Goal: Task Accomplishment & Management: Manage account settings

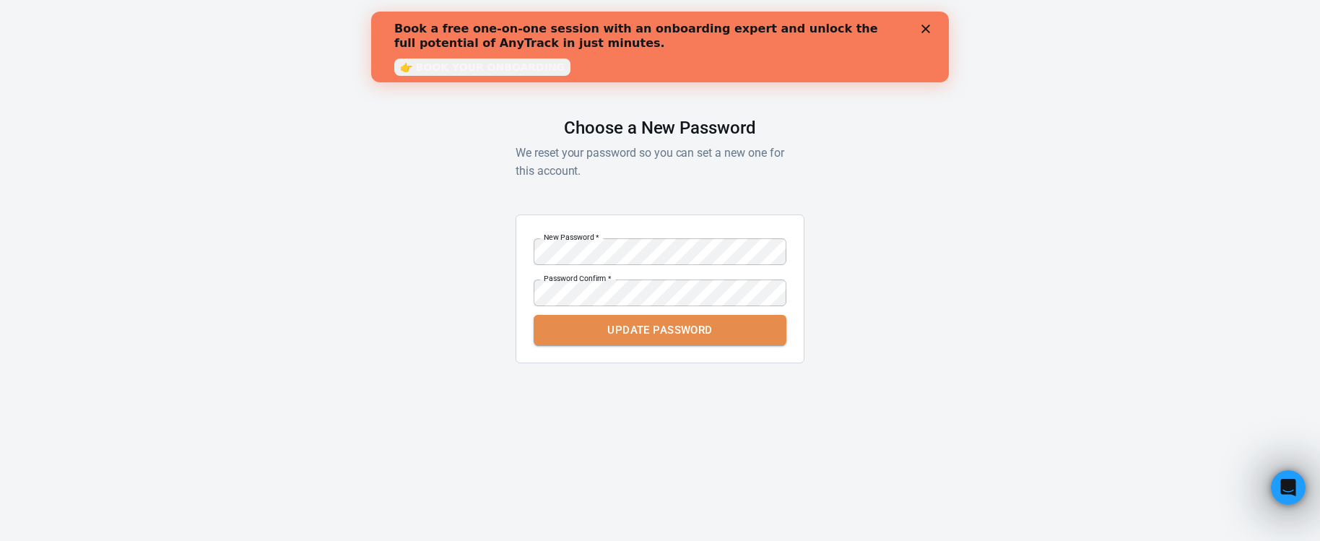
click at [720, 329] on button "Update Password" at bounding box center [660, 330] width 253 height 30
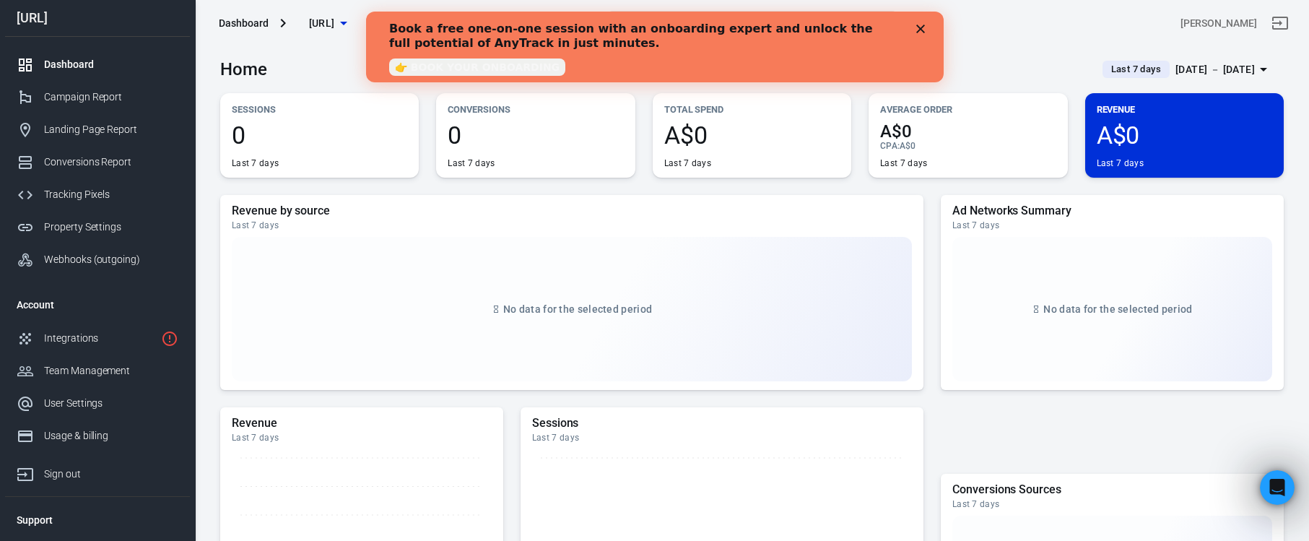
click at [925, 25] on div "Close" at bounding box center [923, 29] width 14 height 9
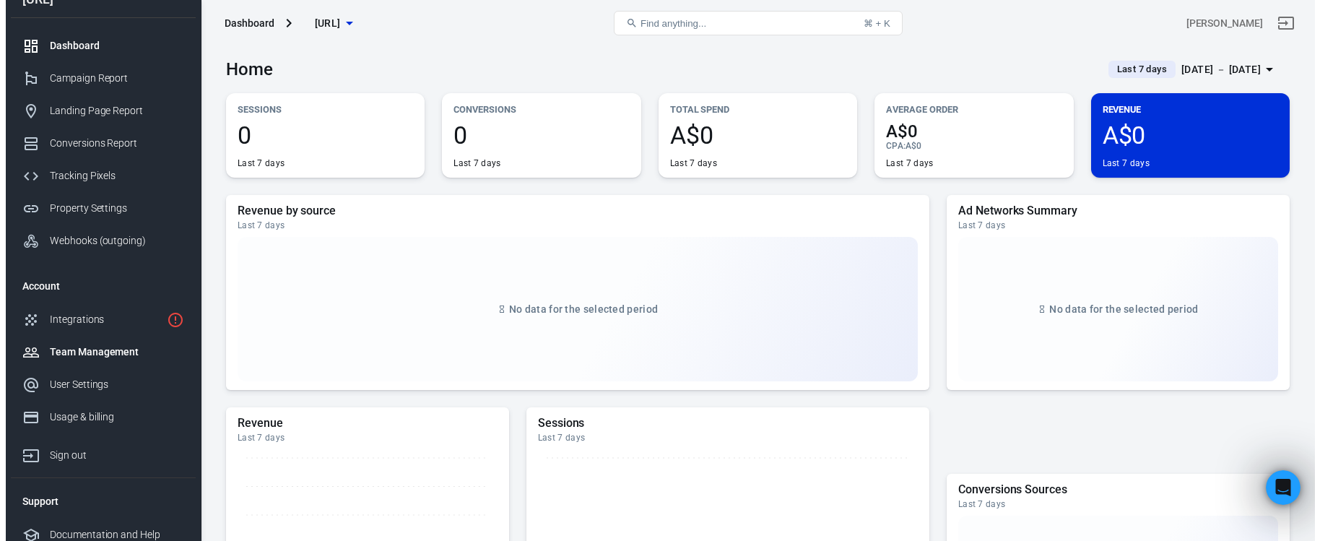
scroll to position [29, 0]
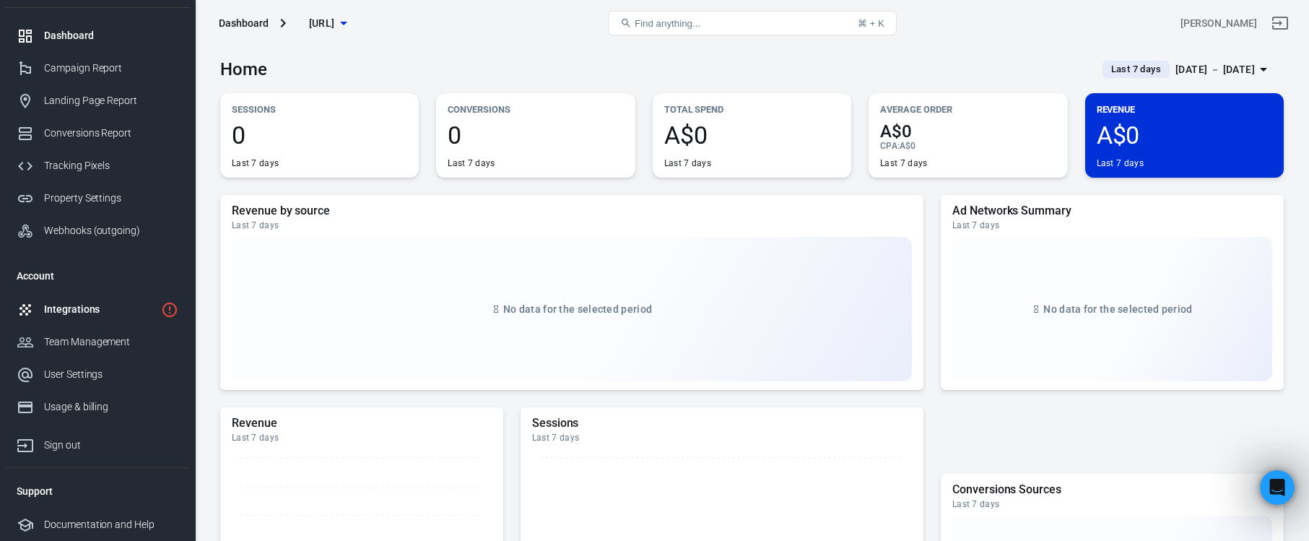
click at [100, 311] on div "Integrations" at bounding box center [99, 309] width 111 height 15
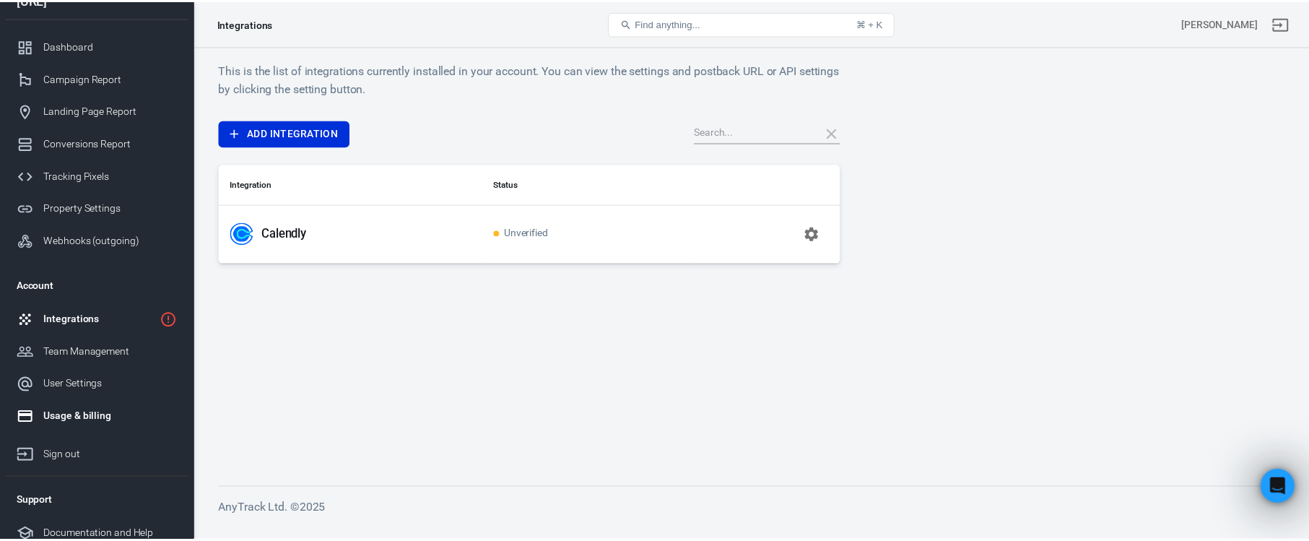
scroll to position [29, 0]
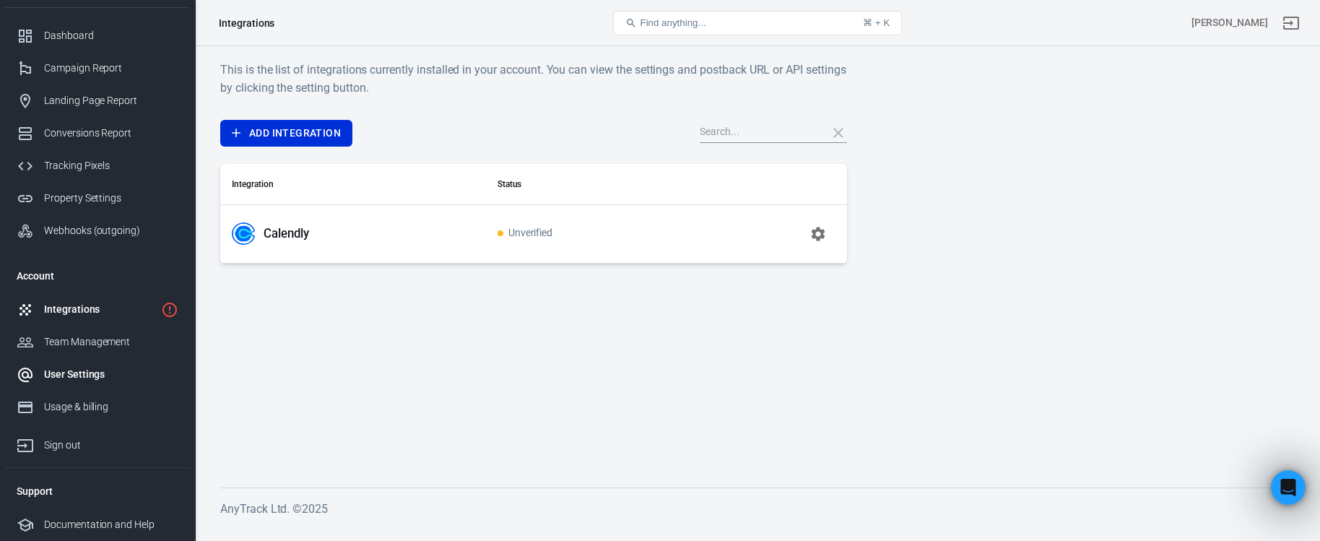
click at [76, 373] on div "User Settings" at bounding box center [111, 374] width 134 height 15
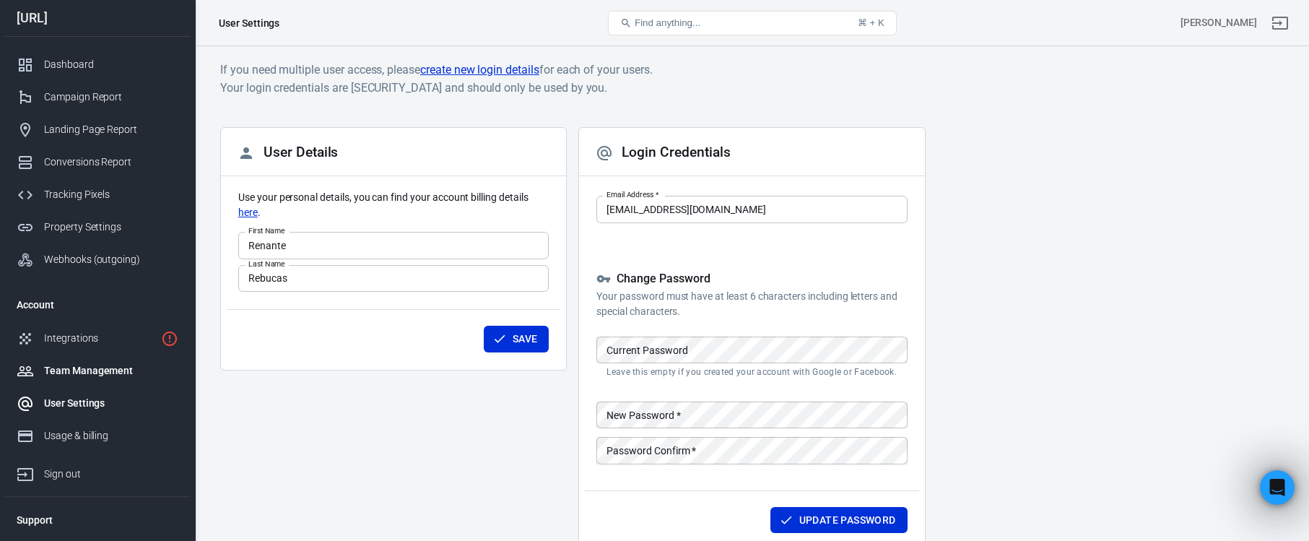
click at [75, 368] on div "Team Management" at bounding box center [111, 370] width 134 height 15
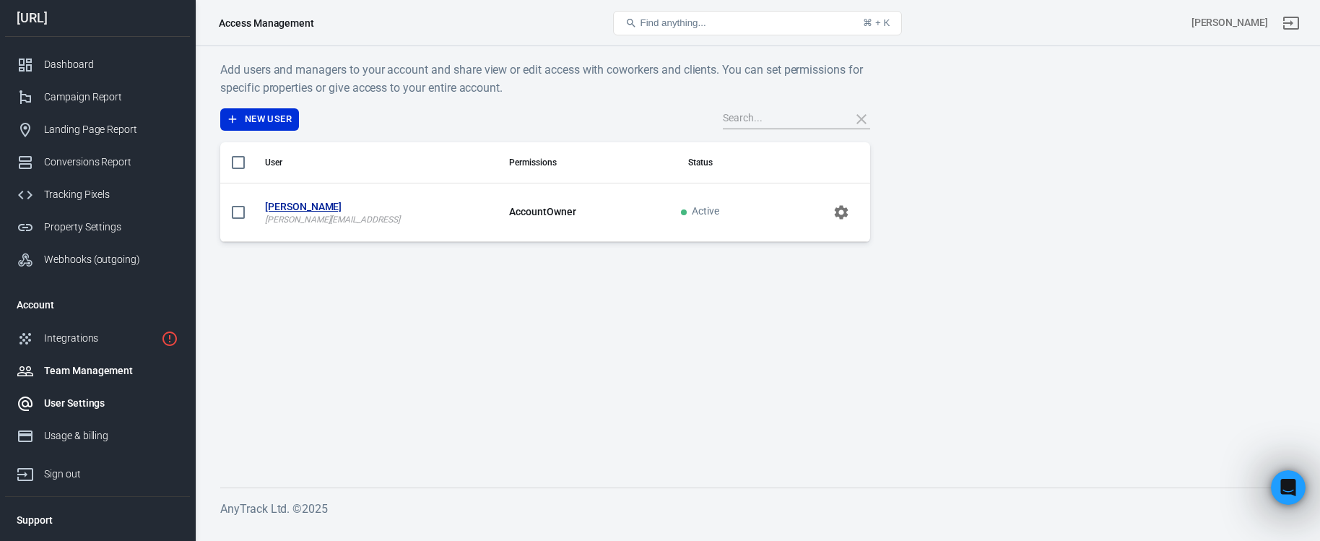
click at [89, 407] on div "User Settings" at bounding box center [111, 403] width 134 height 15
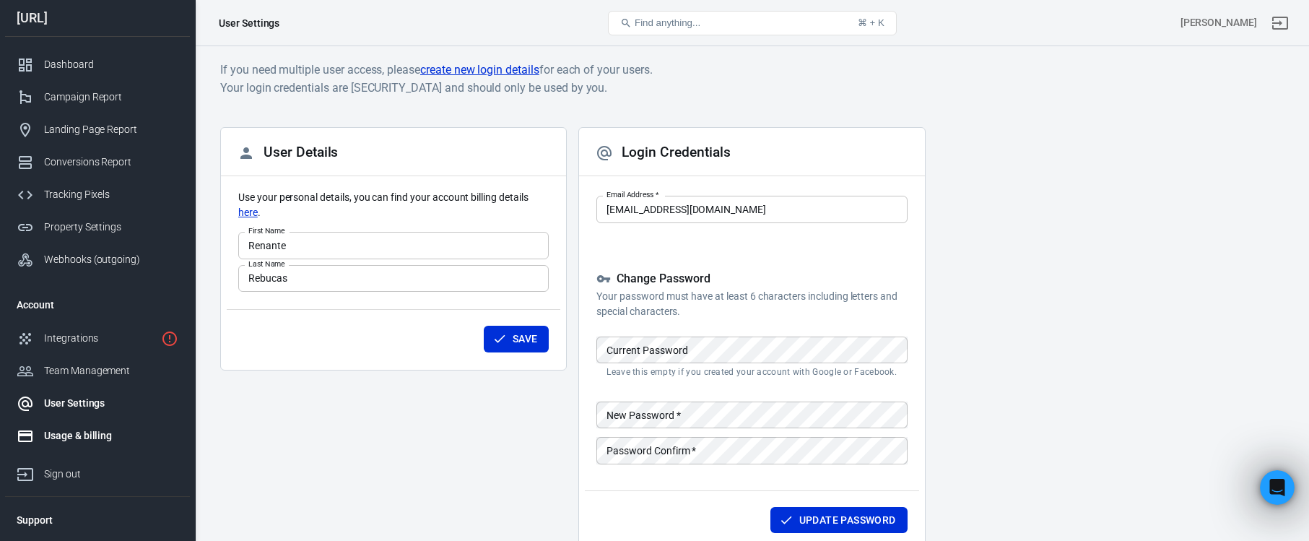
click at [110, 436] on div "Usage & billing" at bounding box center [111, 435] width 134 height 15
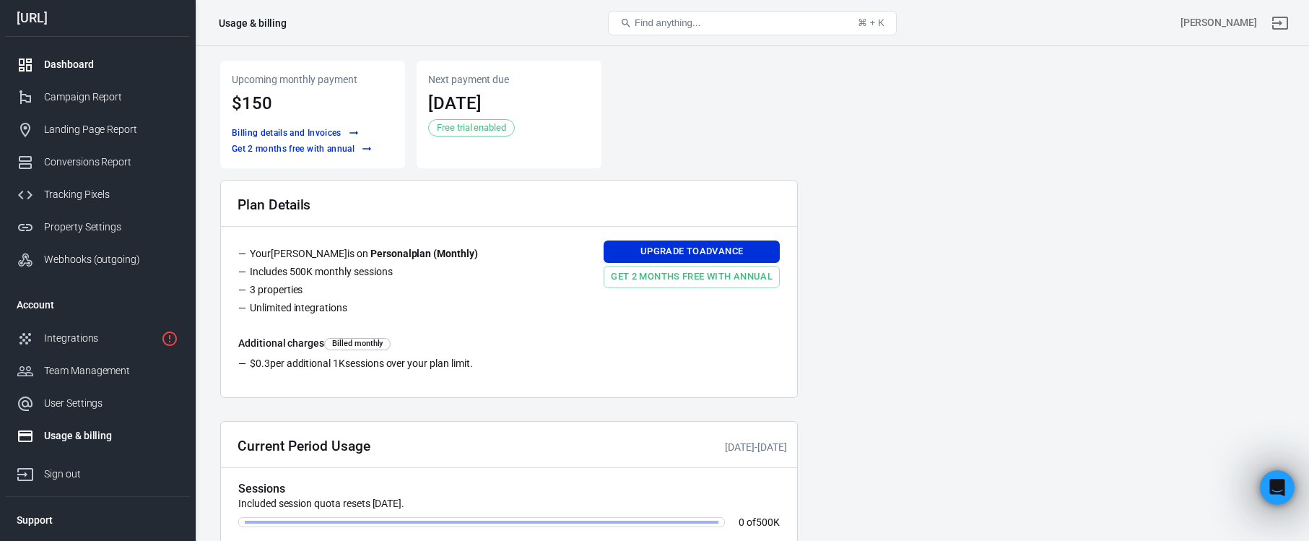
click at [59, 70] on div "Dashboard" at bounding box center [111, 64] width 134 height 15
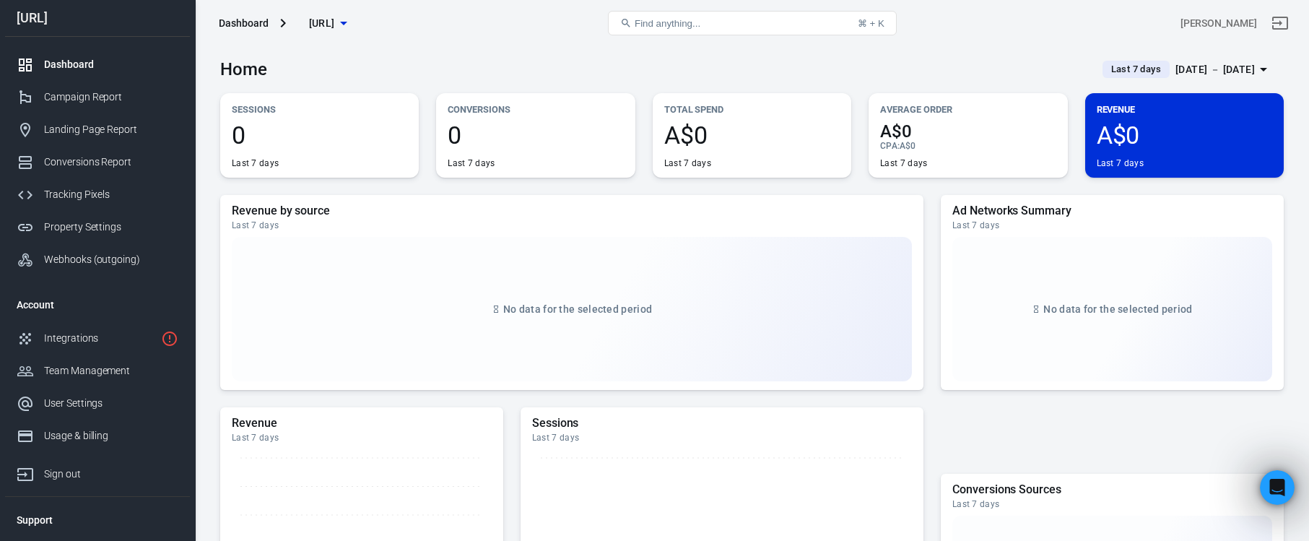
click at [59, 21] on div "[URL]" at bounding box center [97, 18] width 185 height 13
click at [335, 27] on span "[URL]" at bounding box center [322, 23] width 26 height 18
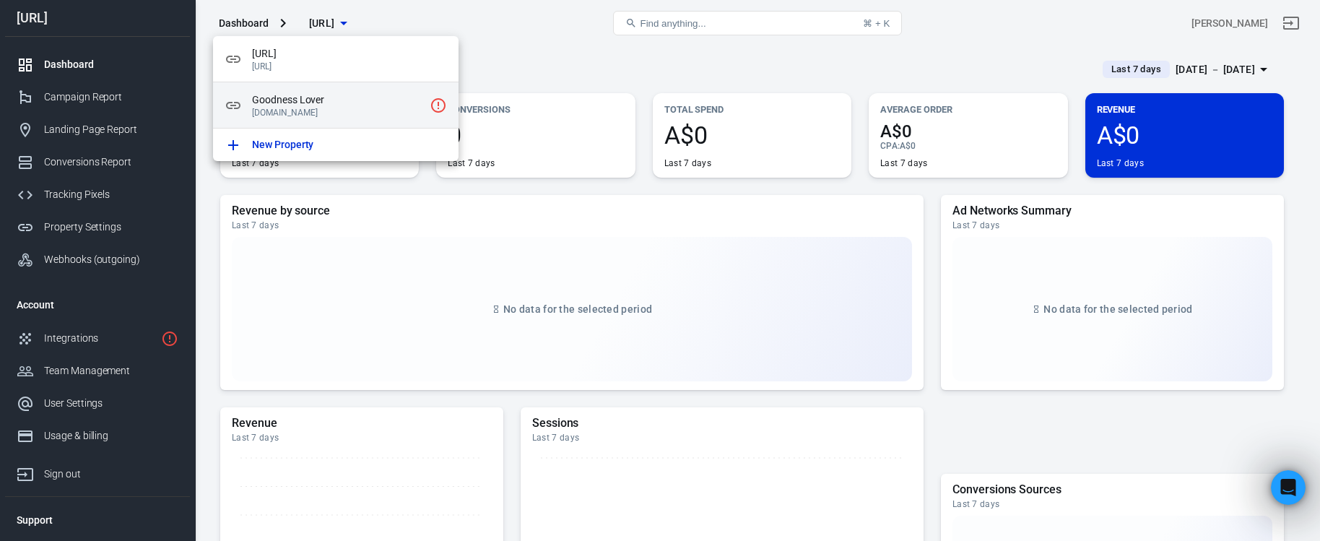
click at [324, 113] on p "[DOMAIN_NAME]" at bounding box center [338, 113] width 172 height 10
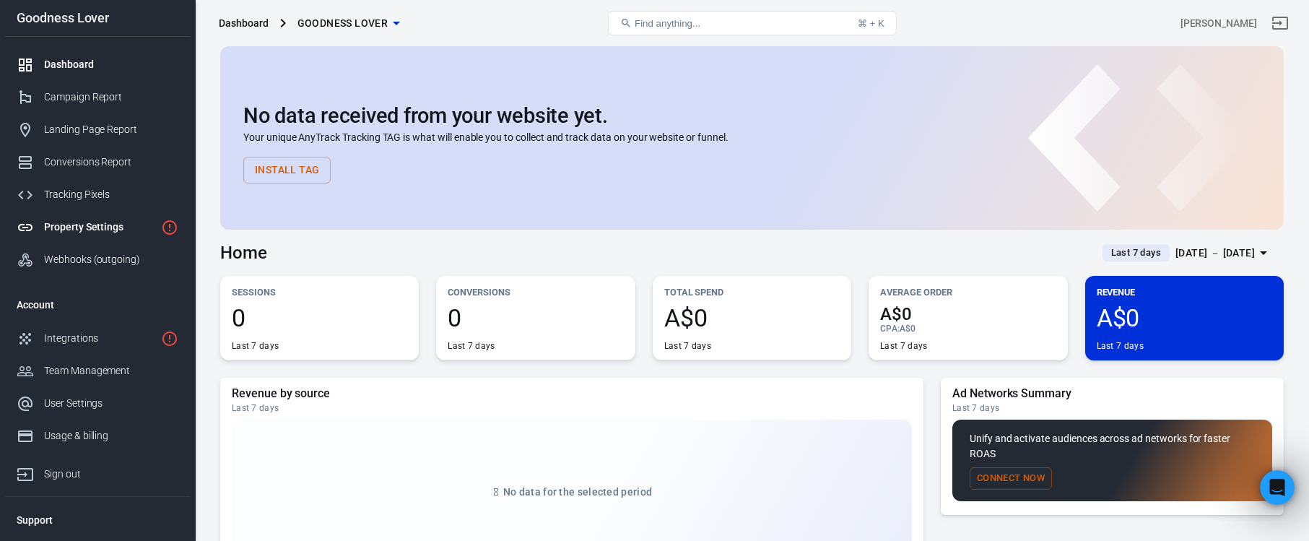
click at [128, 222] on div "Property Settings" at bounding box center [99, 227] width 111 height 15
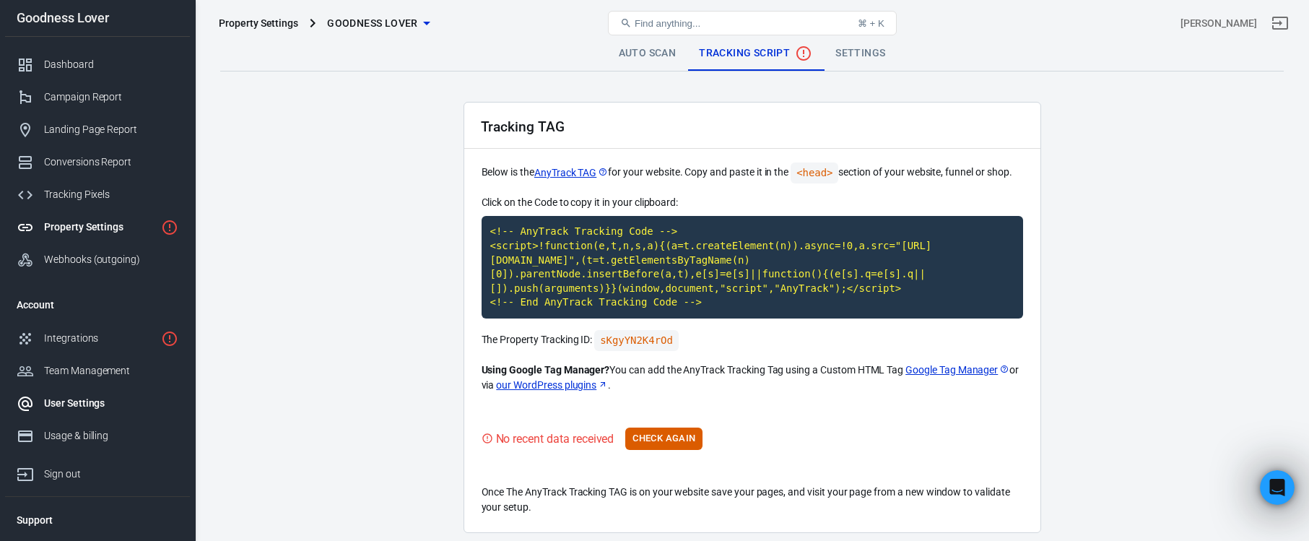
click at [96, 405] on div "User Settings" at bounding box center [111, 403] width 134 height 15
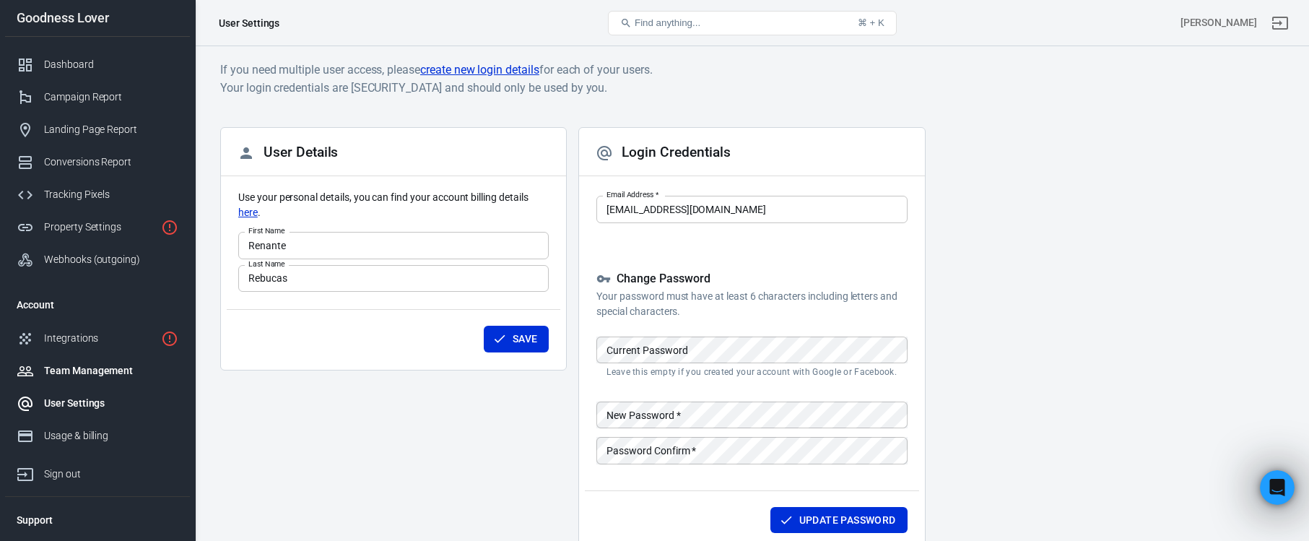
click at [99, 364] on div "Team Management" at bounding box center [111, 370] width 134 height 15
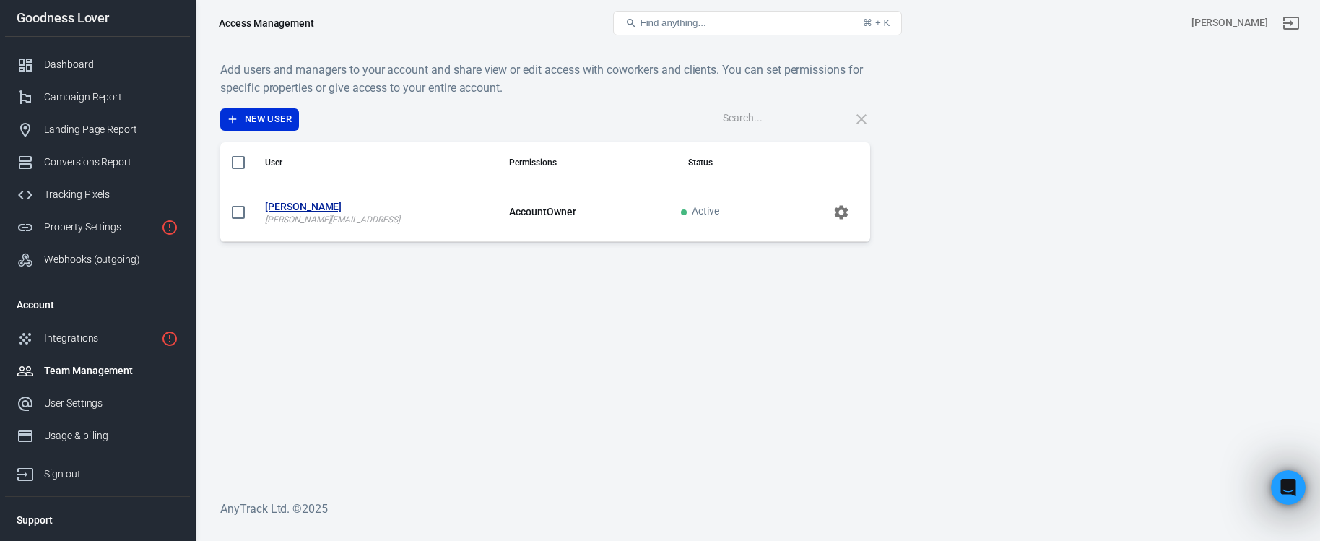
click at [79, 9] on div "Goodness Lover" at bounding box center [97, 18] width 185 height 37
click at [90, 77] on link "Dashboard" at bounding box center [97, 64] width 185 height 32
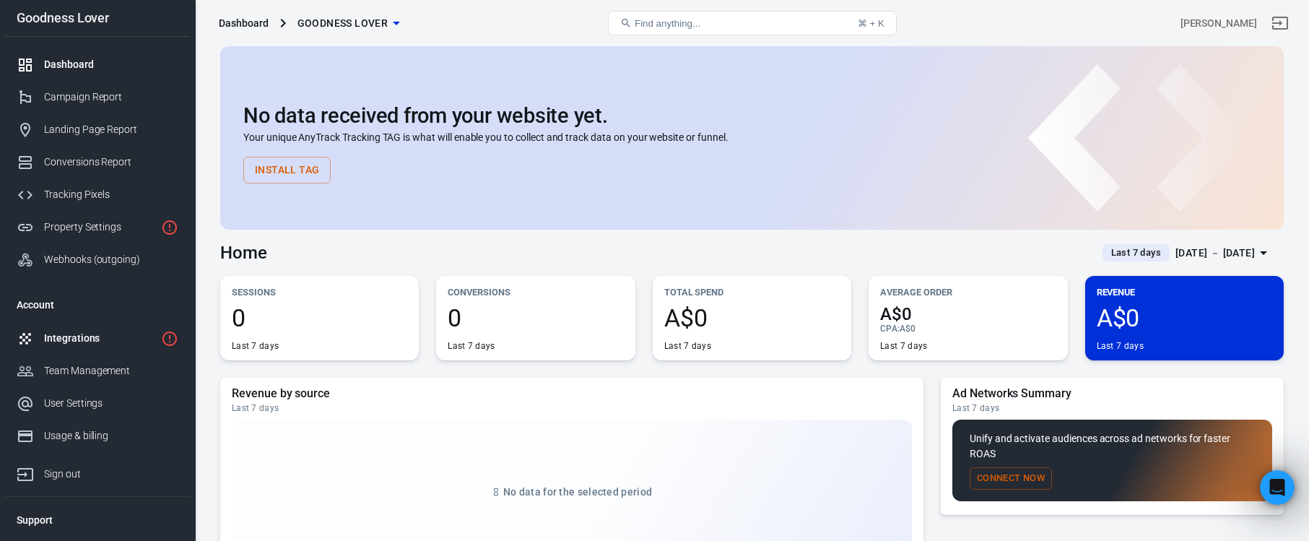
click at [115, 352] on link "Integrations" at bounding box center [97, 338] width 185 height 32
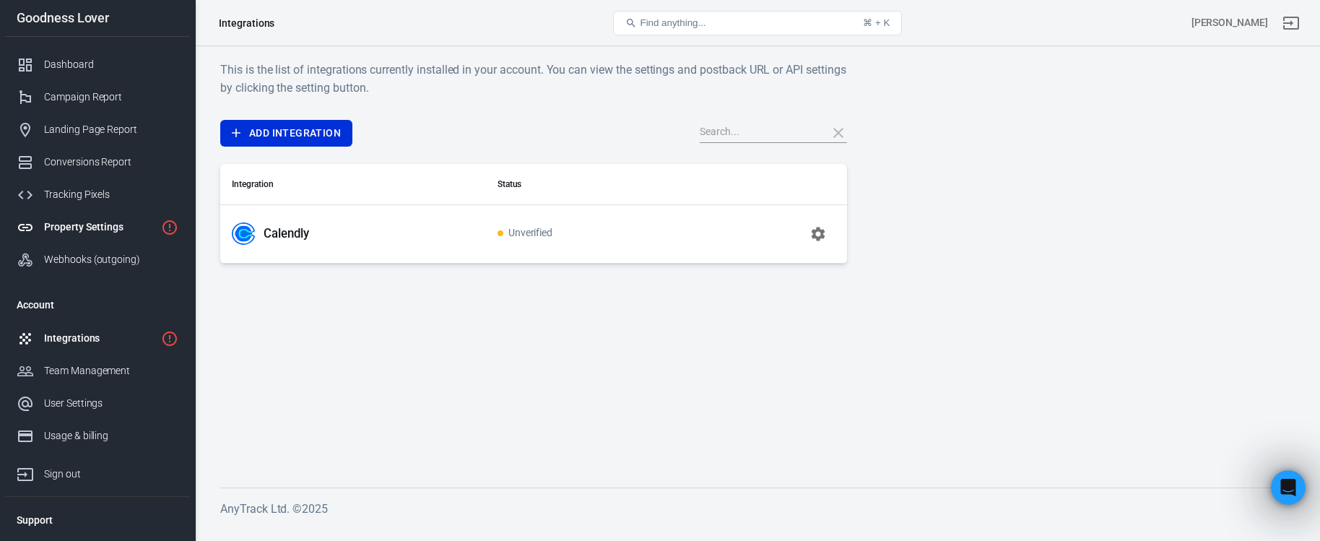
click at [92, 237] on link "Property Settings" at bounding box center [97, 227] width 185 height 32
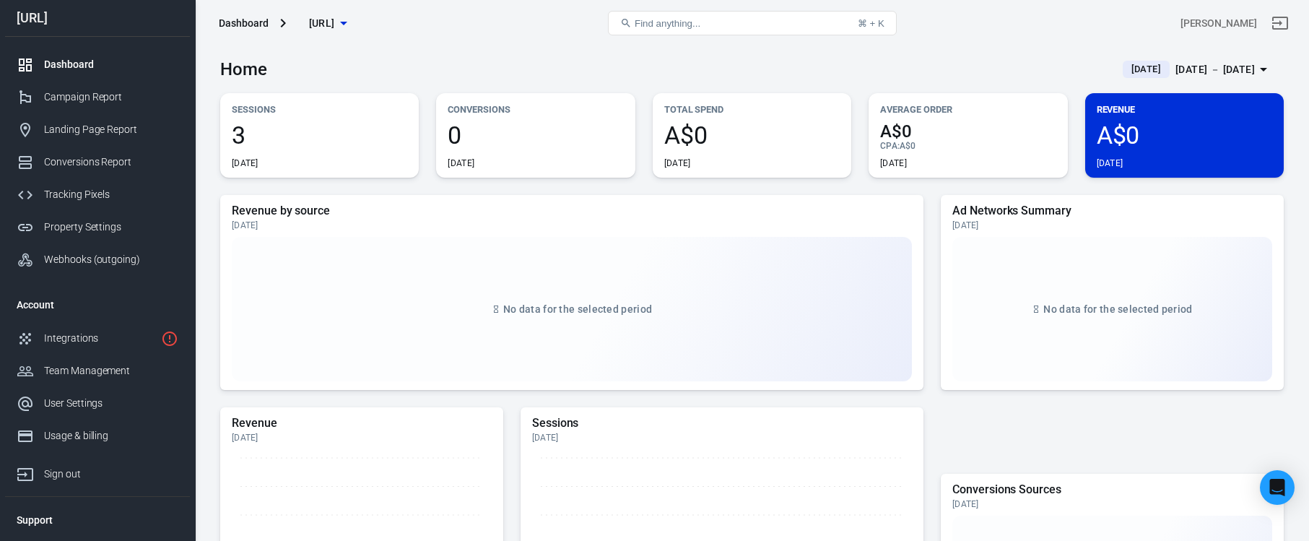
click at [335, 25] on span "[URL]" at bounding box center [322, 23] width 26 height 18
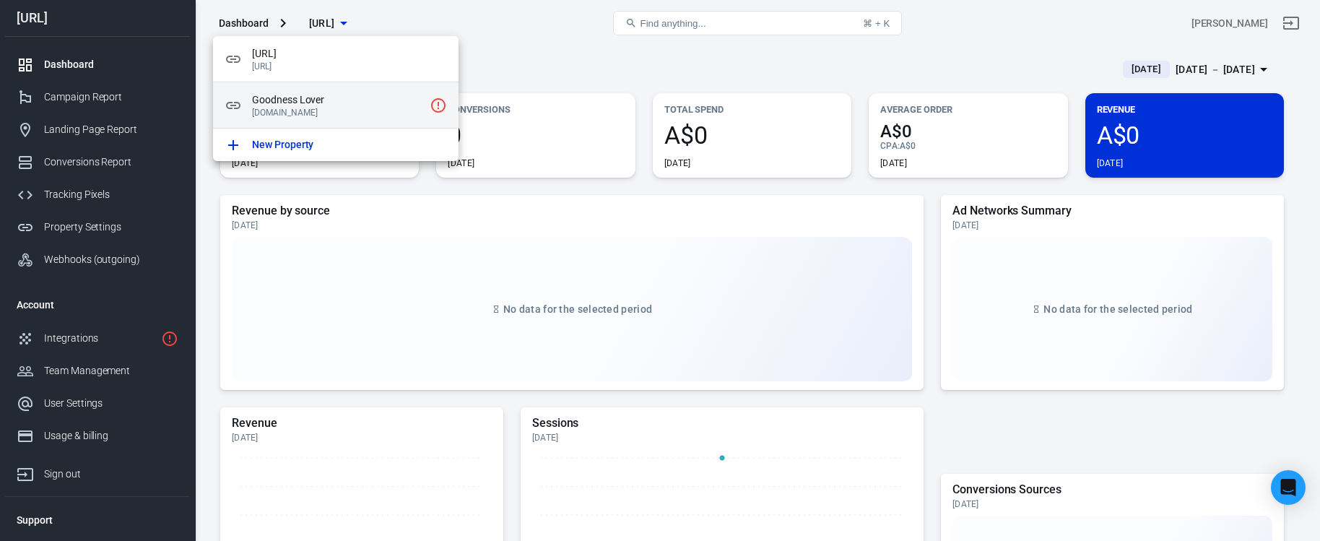
click at [332, 116] on p "[DOMAIN_NAME]" at bounding box center [338, 113] width 172 height 10
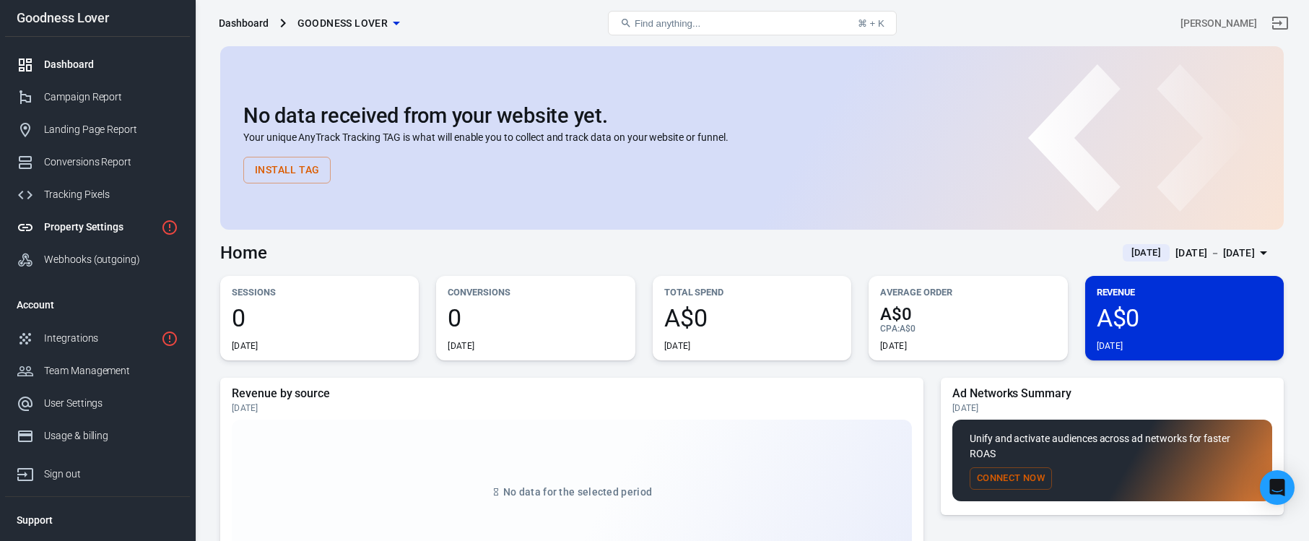
click at [110, 230] on div "Property Settings" at bounding box center [99, 227] width 111 height 15
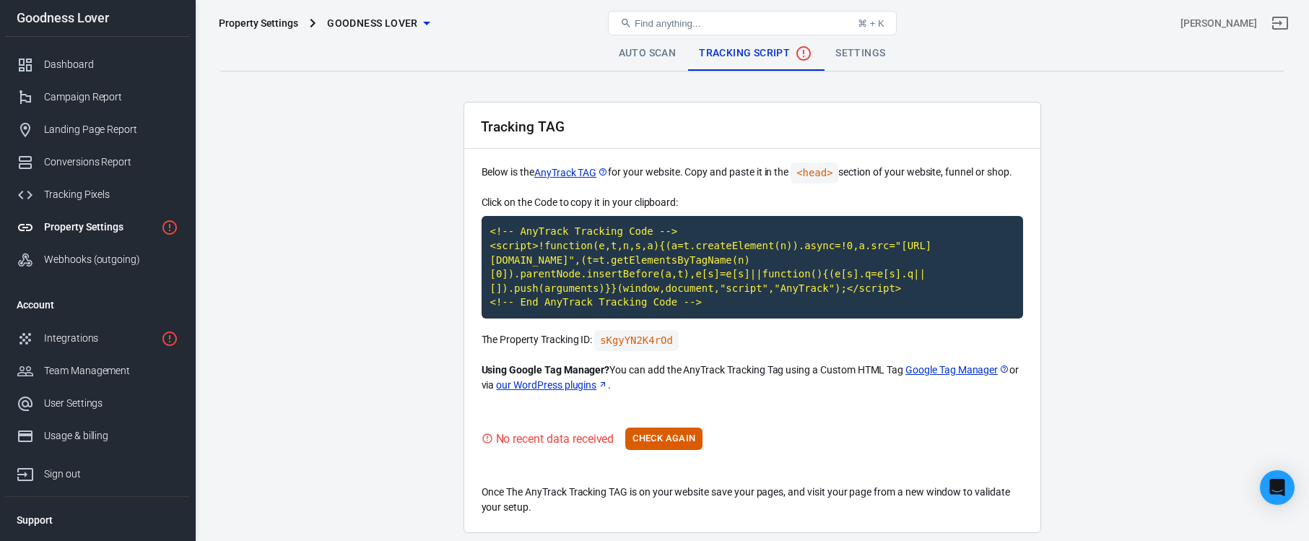
click at [864, 56] on link "Settings" at bounding box center [860, 53] width 73 height 35
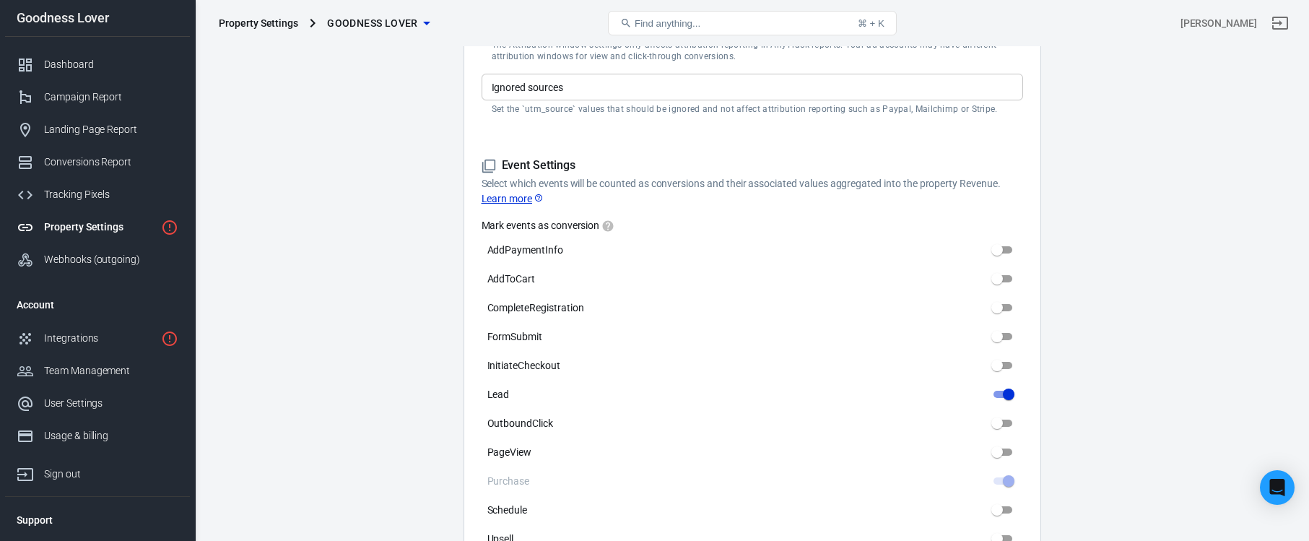
scroll to position [1251, 0]
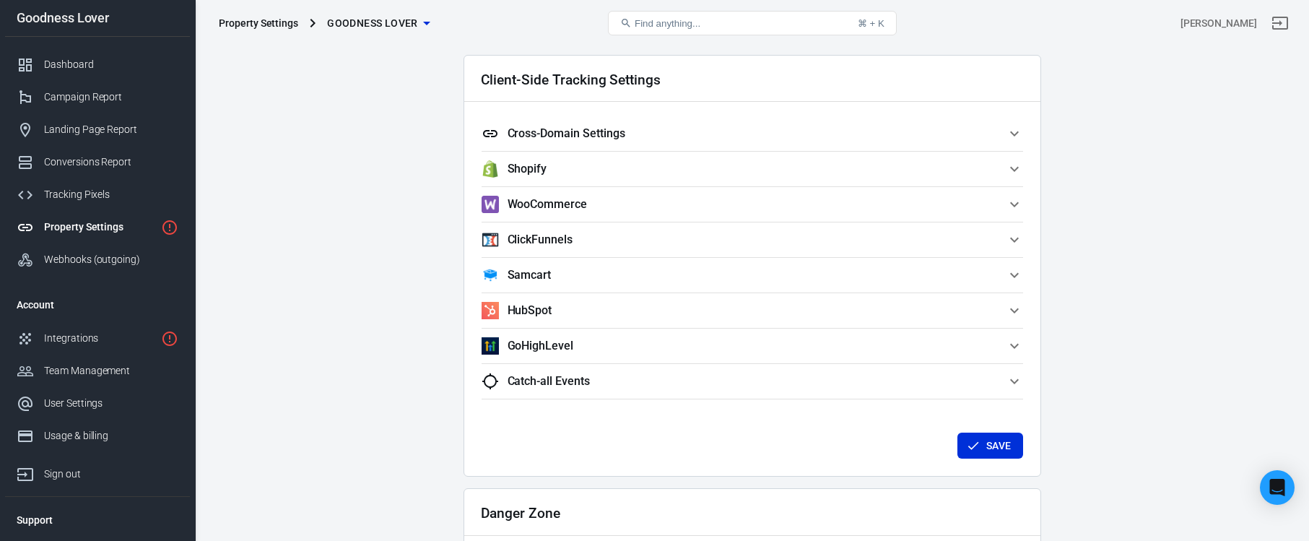
click at [624, 132] on h5 "Cross-Domain Settings" at bounding box center [567, 133] width 118 height 14
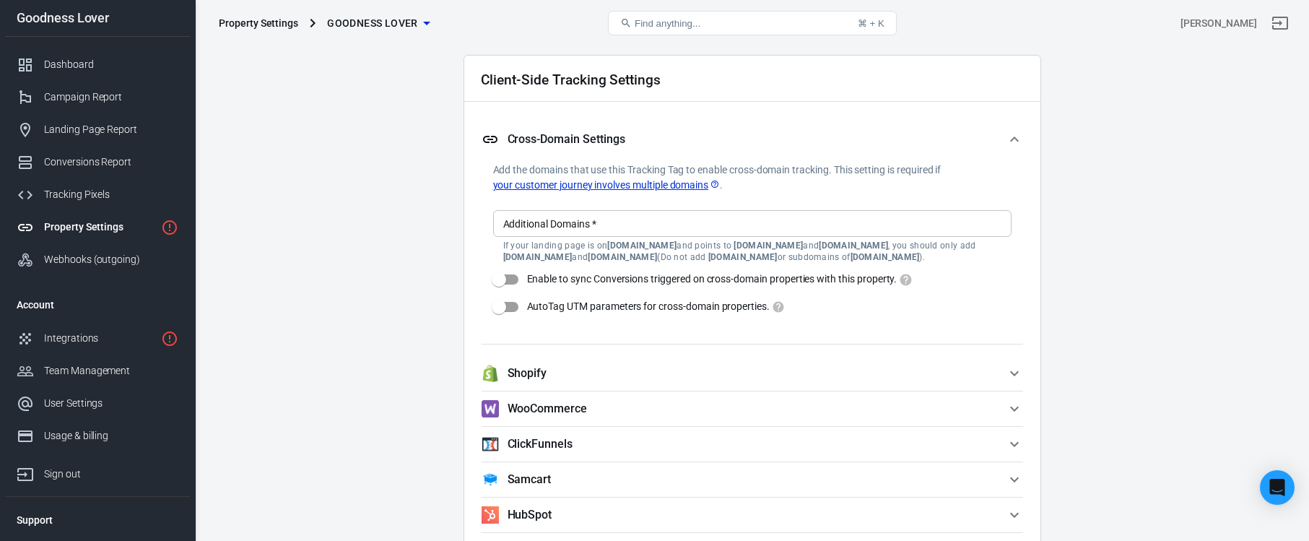
click at [612, 234] on div "Additional Domains   *" at bounding box center [752, 223] width 518 height 27
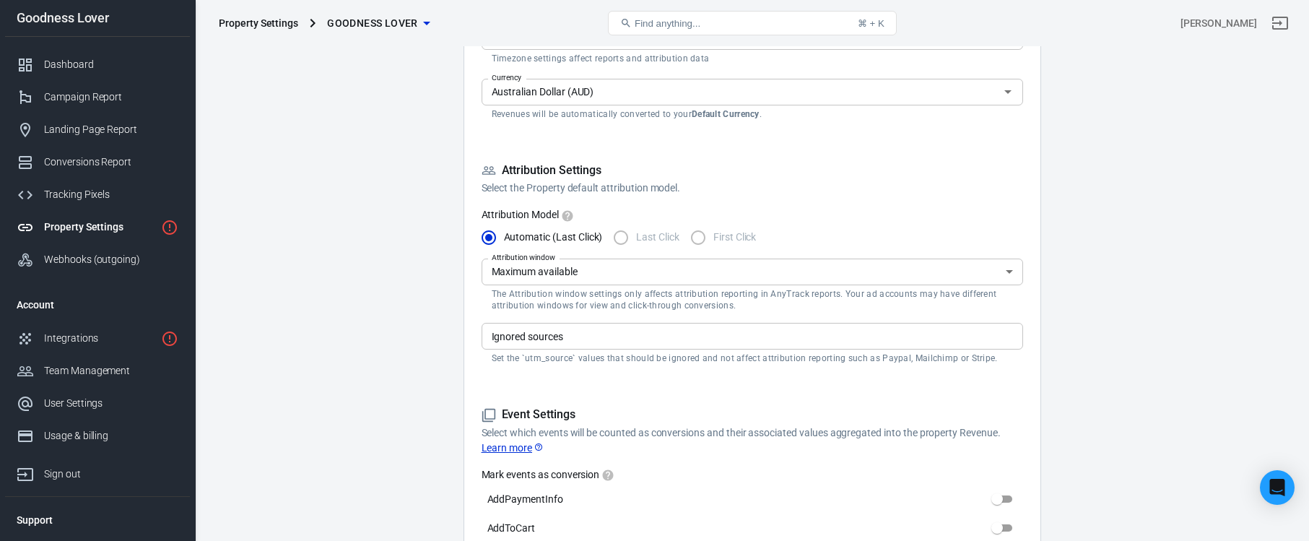
scroll to position [0, 0]
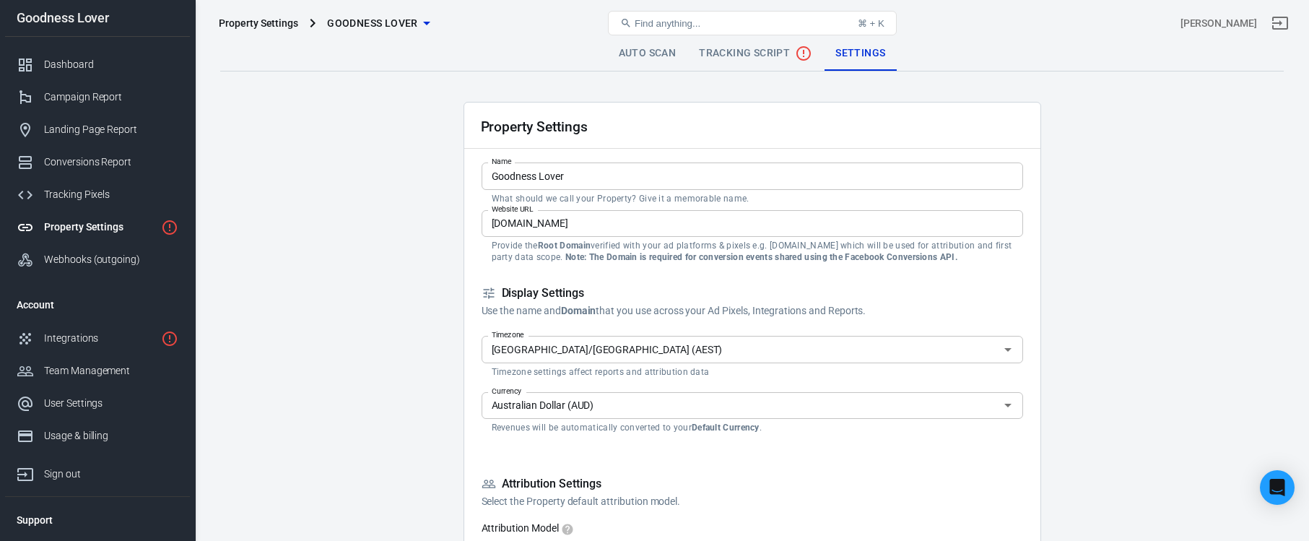
click at [722, 53] on span "Tracking Script" at bounding box center [755, 53] width 113 height 17
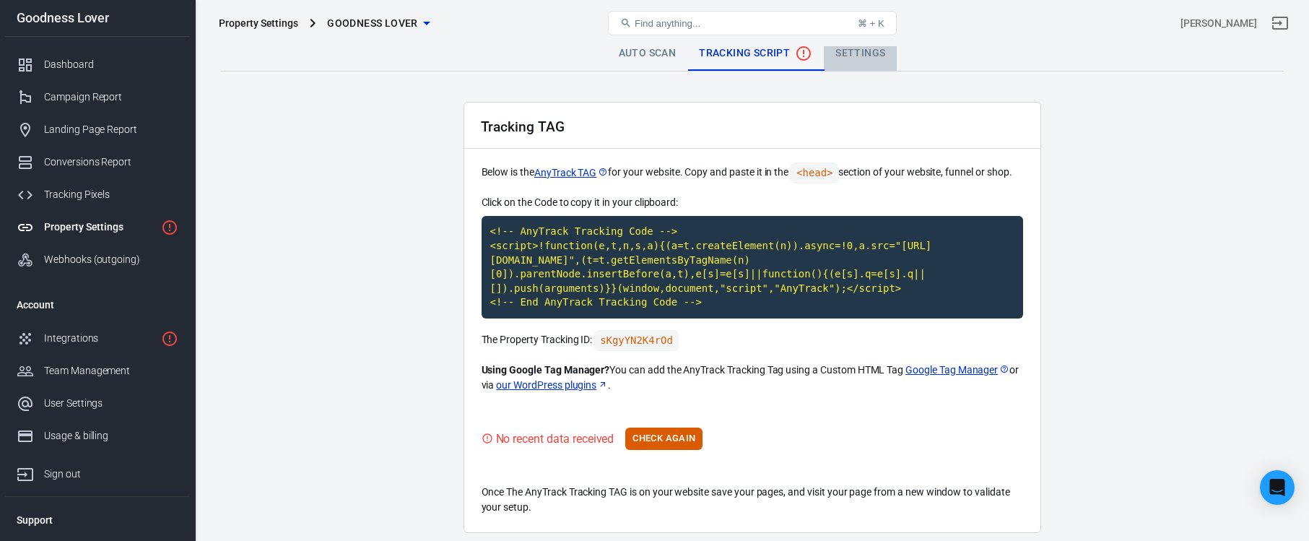
click at [862, 47] on link "Settings" at bounding box center [860, 53] width 73 height 35
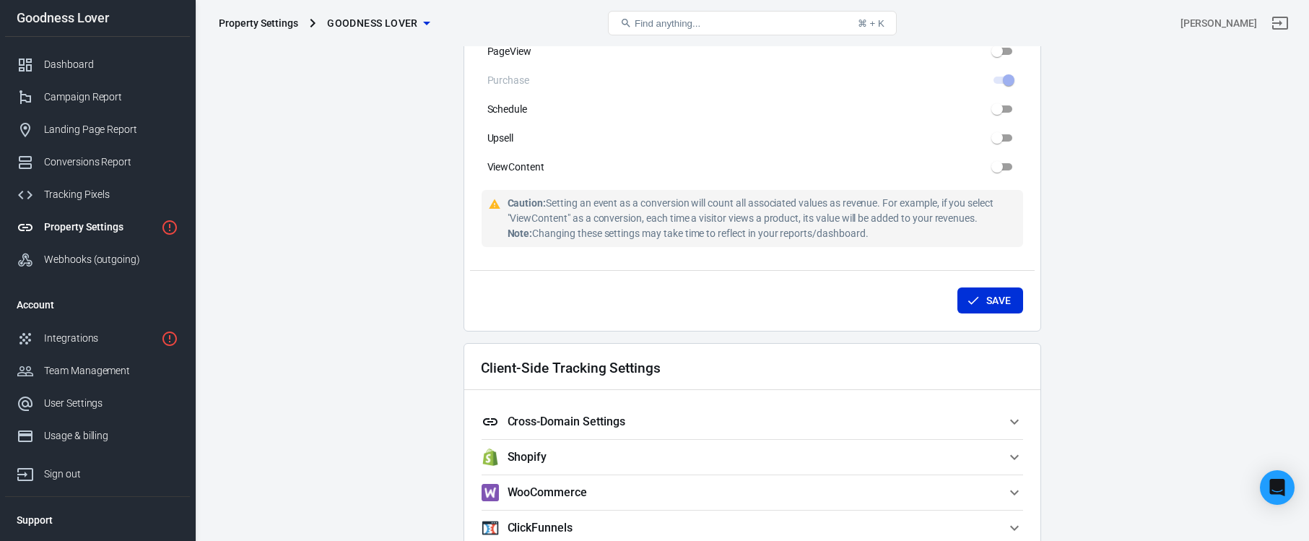
scroll to position [1179, 0]
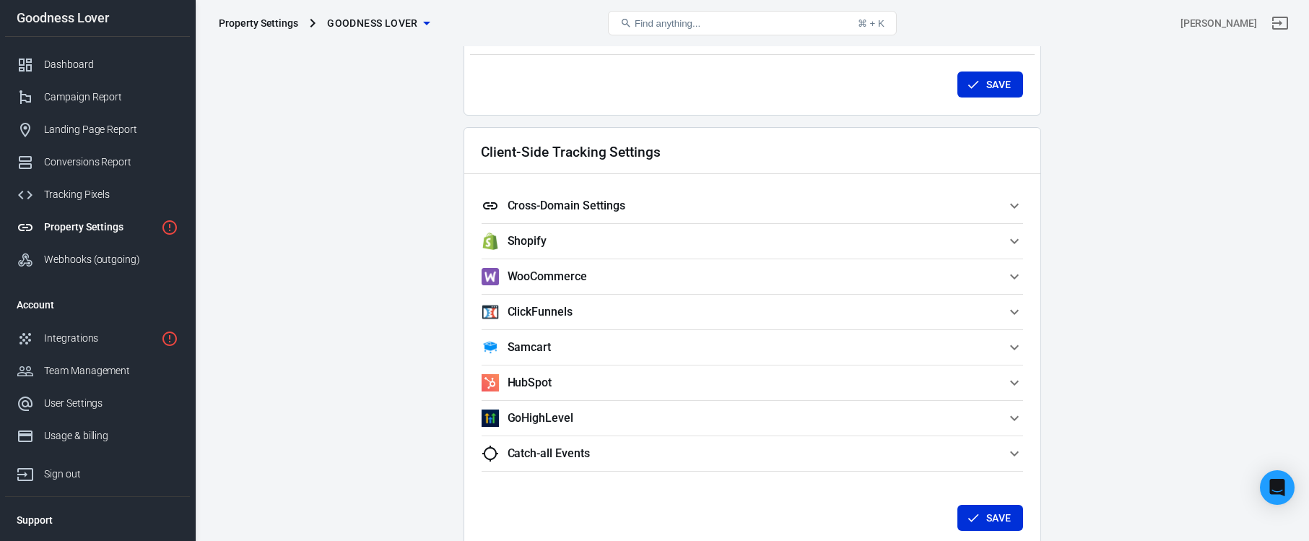
click at [621, 279] on span "WooCommerce" at bounding box center [744, 276] width 524 height 17
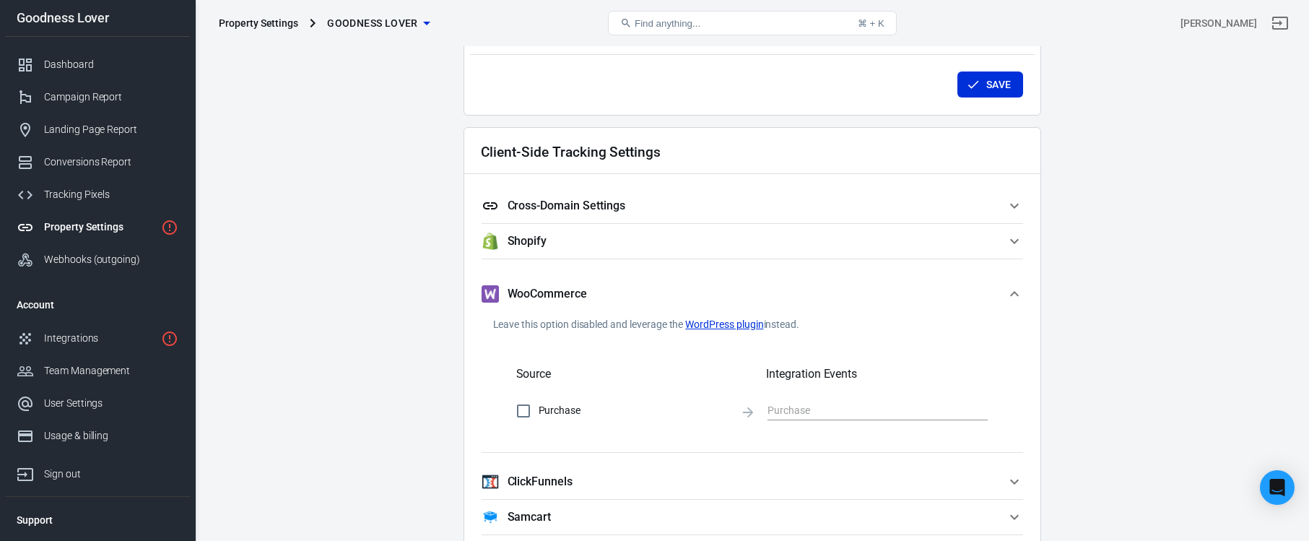
click at [621, 279] on button "WooCommerce" at bounding box center [753, 294] width 542 height 46
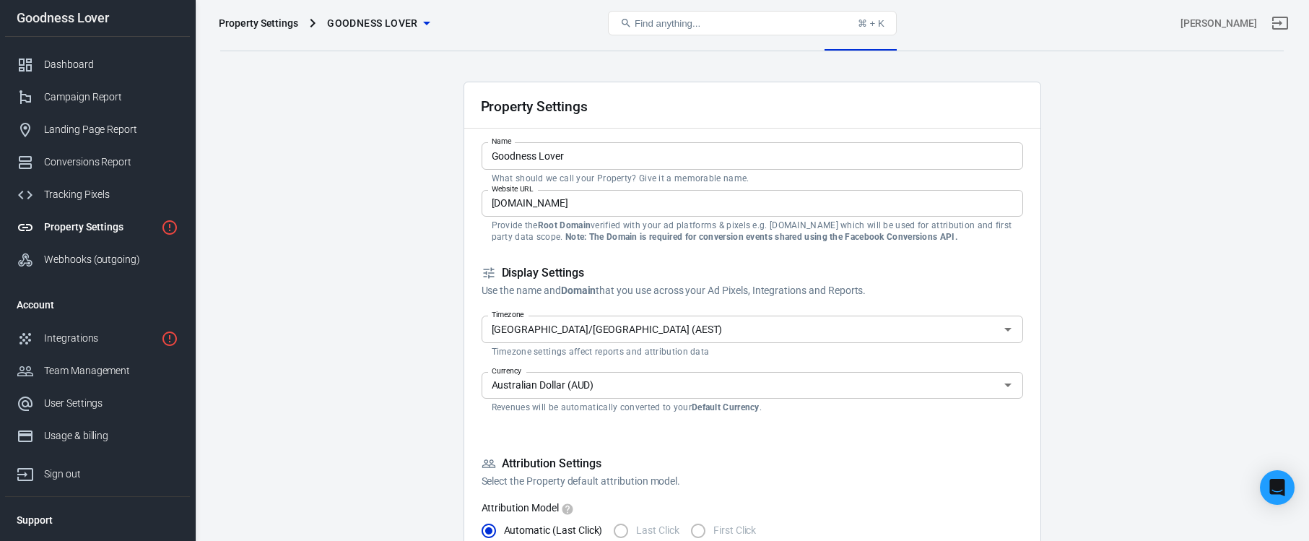
scroll to position [0, 0]
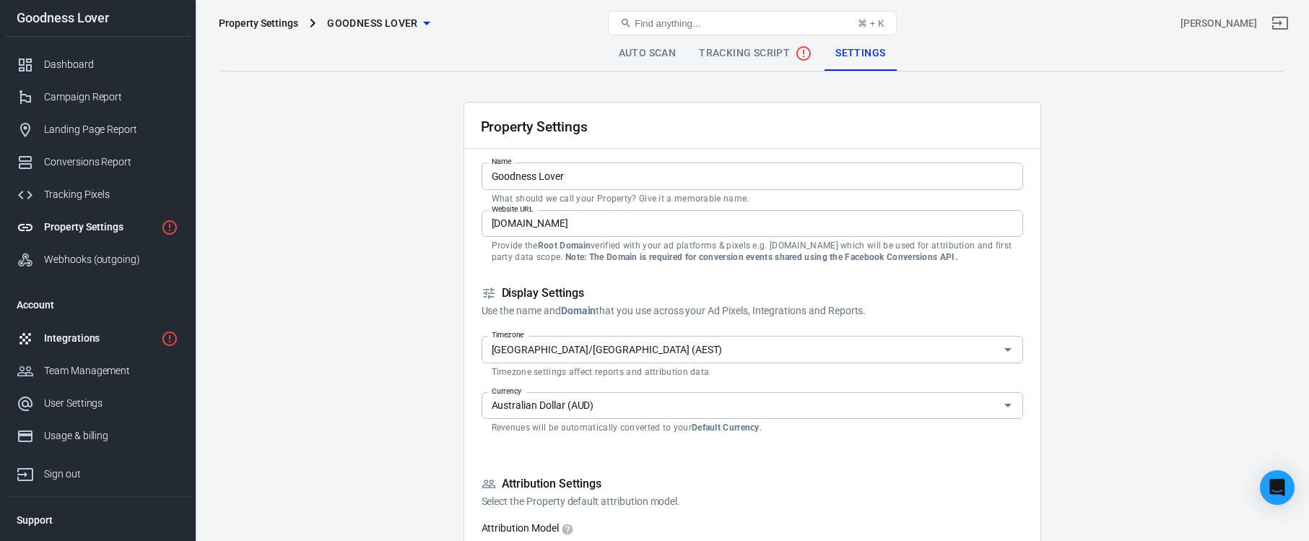
click at [118, 334] on div "Integrations" at bounding box center [99, 338] width 111 height 15
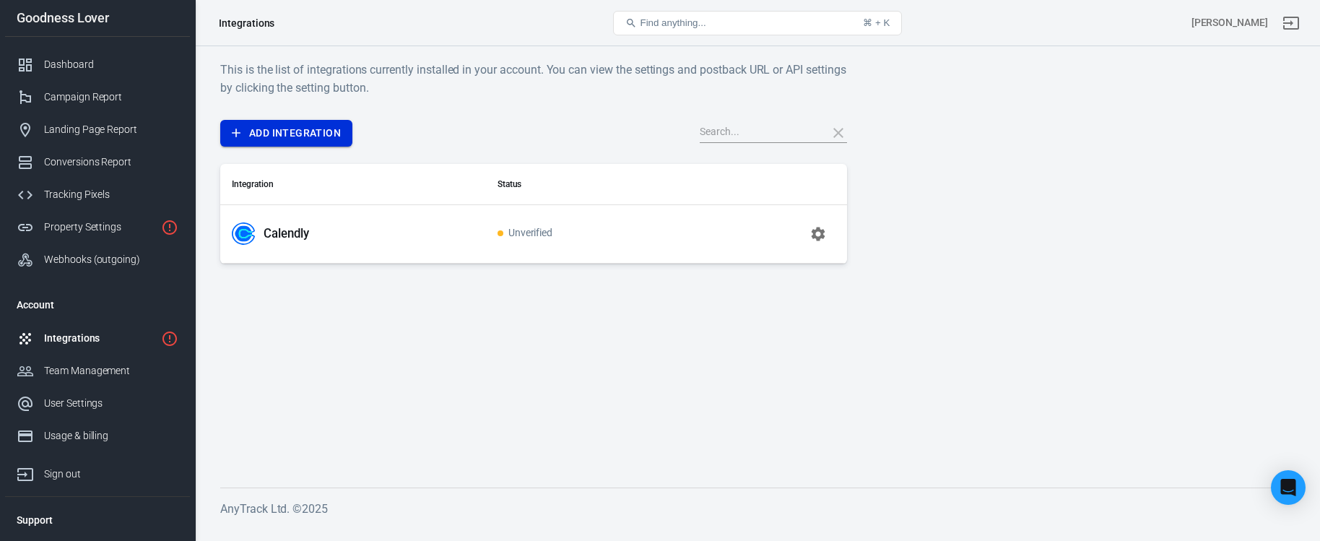
click at [325, 131] on link "Add Integration" at bounding box center [286, 133] width 132 height 27
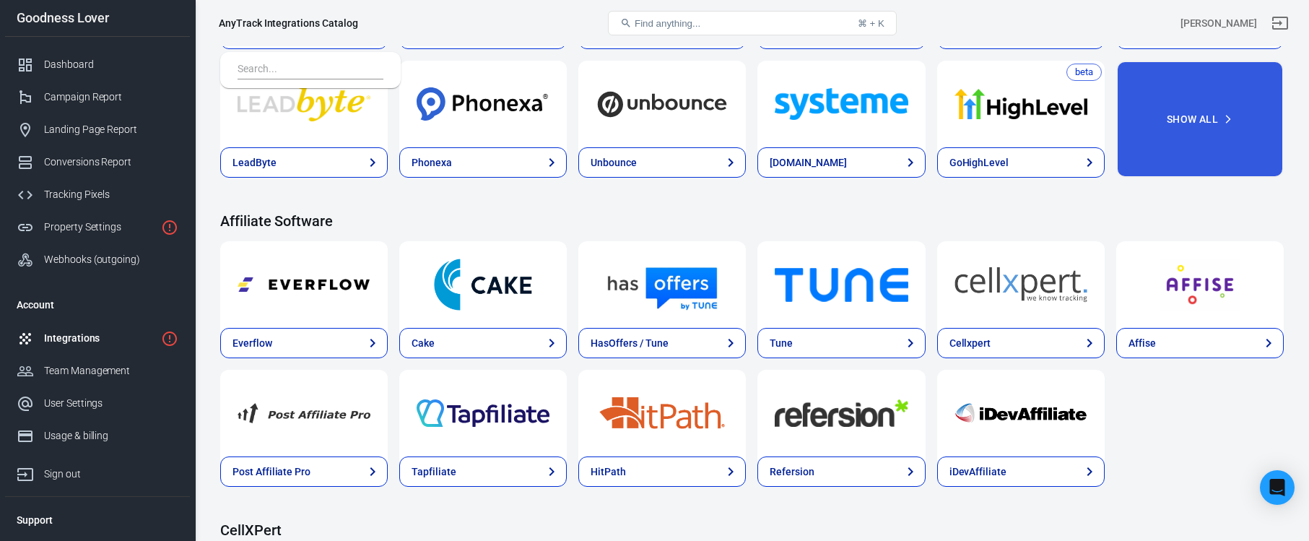
scroll to position [1082, 0]
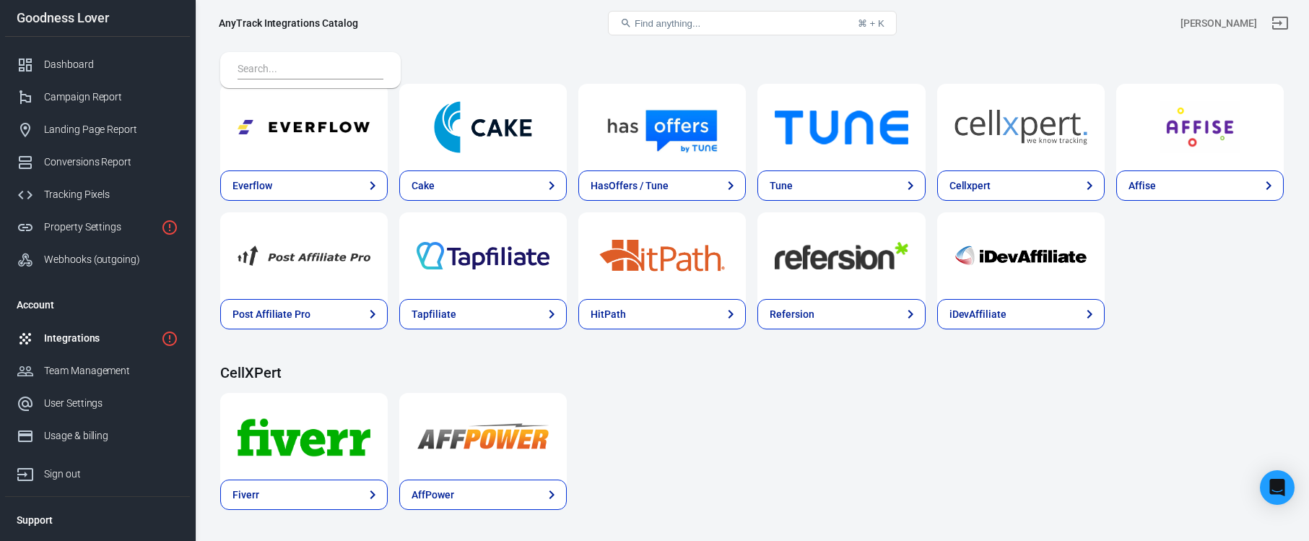
click at [633, 412] on div "Fiverr AffPower" at bounding box center [752, 451] width 1064 height 117
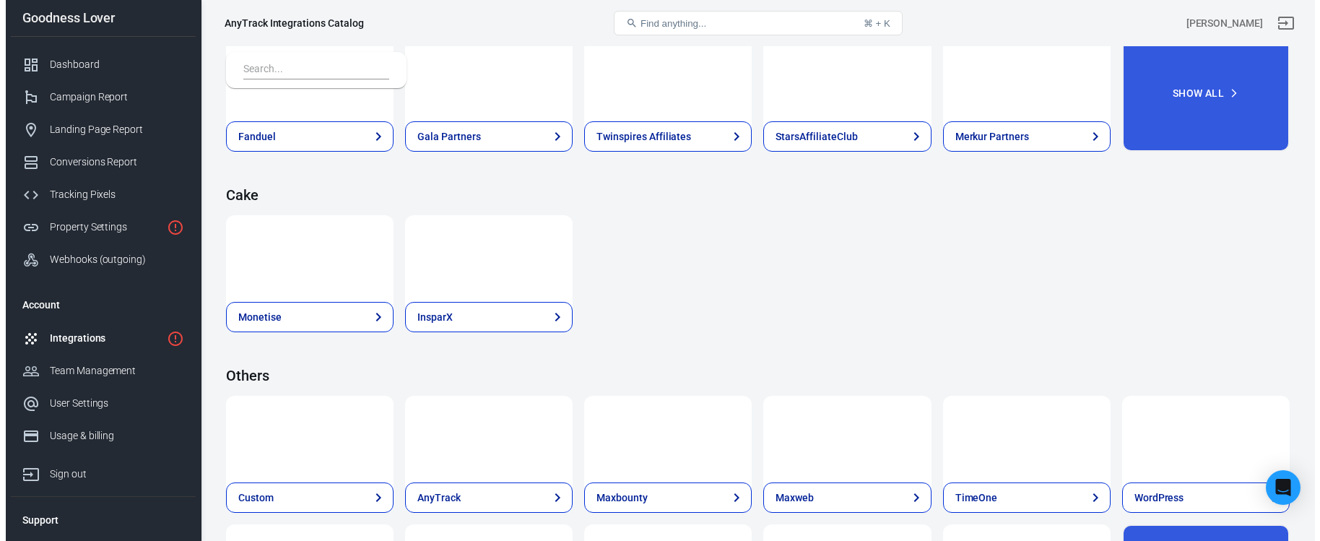
scroll to position [2221, 0]
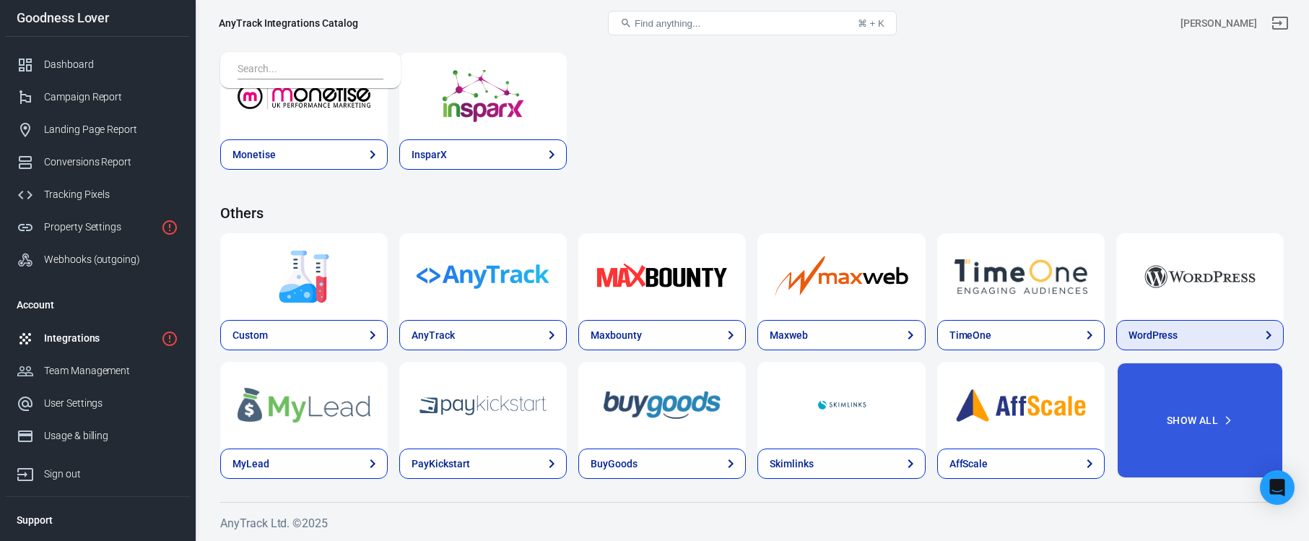
click at [1151, 333] on div "WordPress" at bounding box center [1154, 335] width 50 height 15
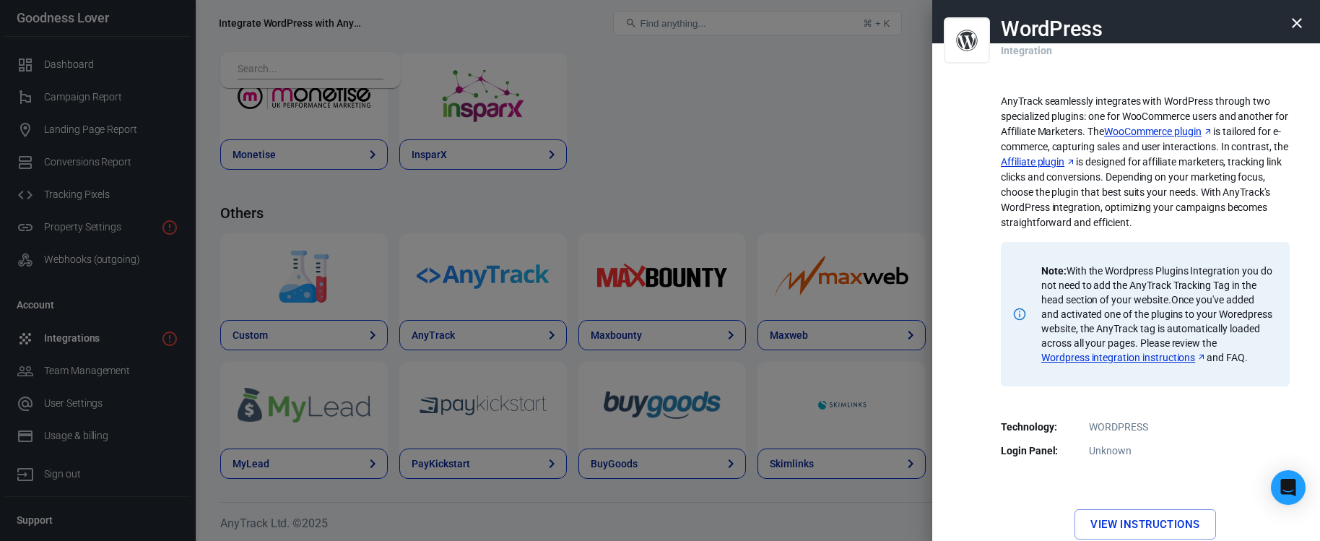
click at [393, 70] on div at bounding box center [660, 270] width 1320 height 541
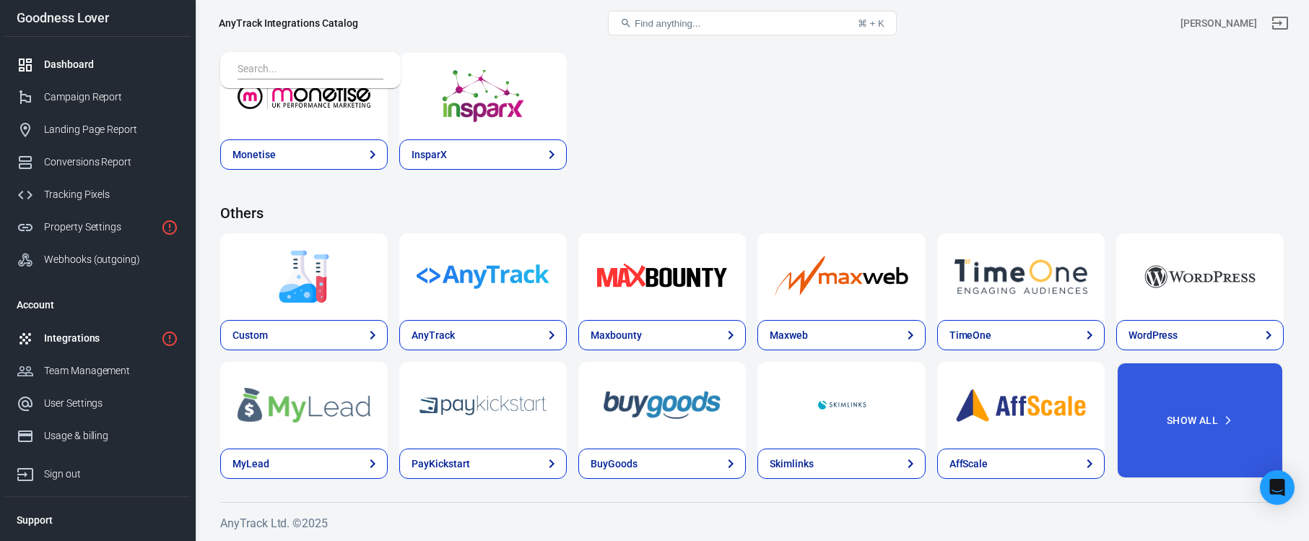
click at [98, 64] on div "Dashboard" at bounding box center [111, 64] width 134 height 15
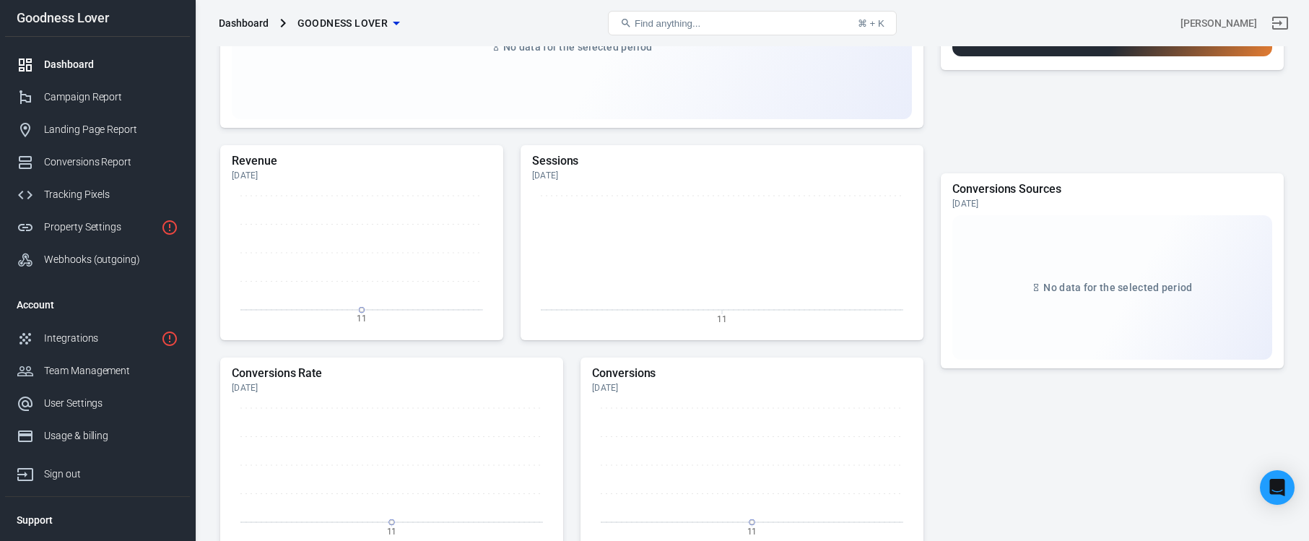
scroll to position [628, 0]
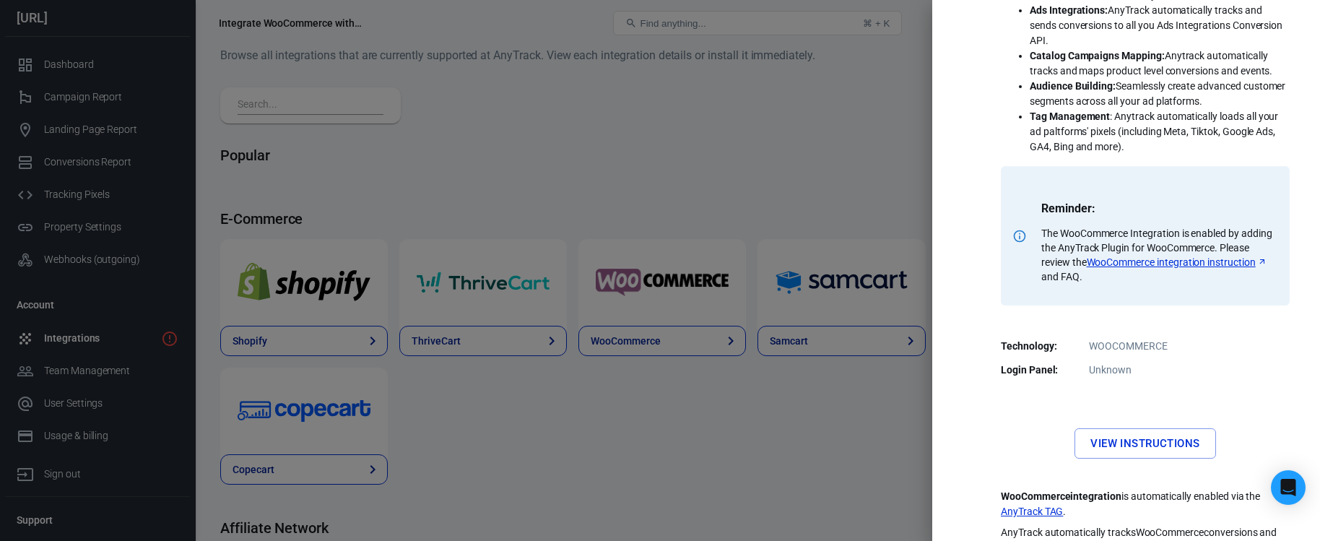
scroll to position [357, 0]
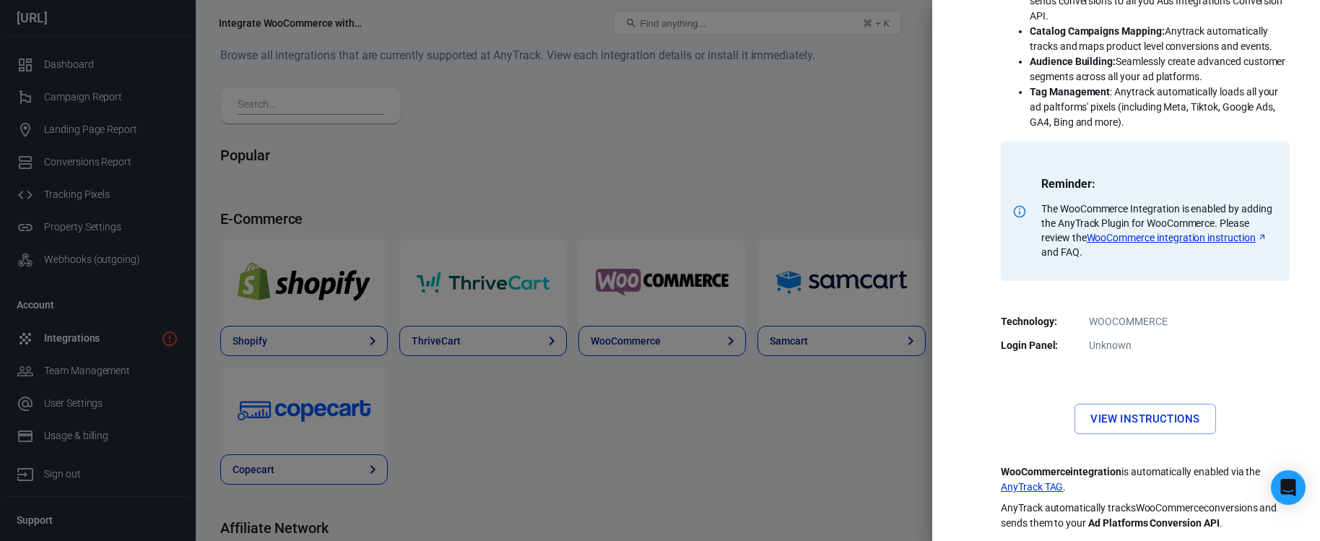
click at [1139, 412] on link "View Instructions" at bounding box center [1145, 419] width 141 height 30
